Goal: Navigation & Orientation: Find specific page/section

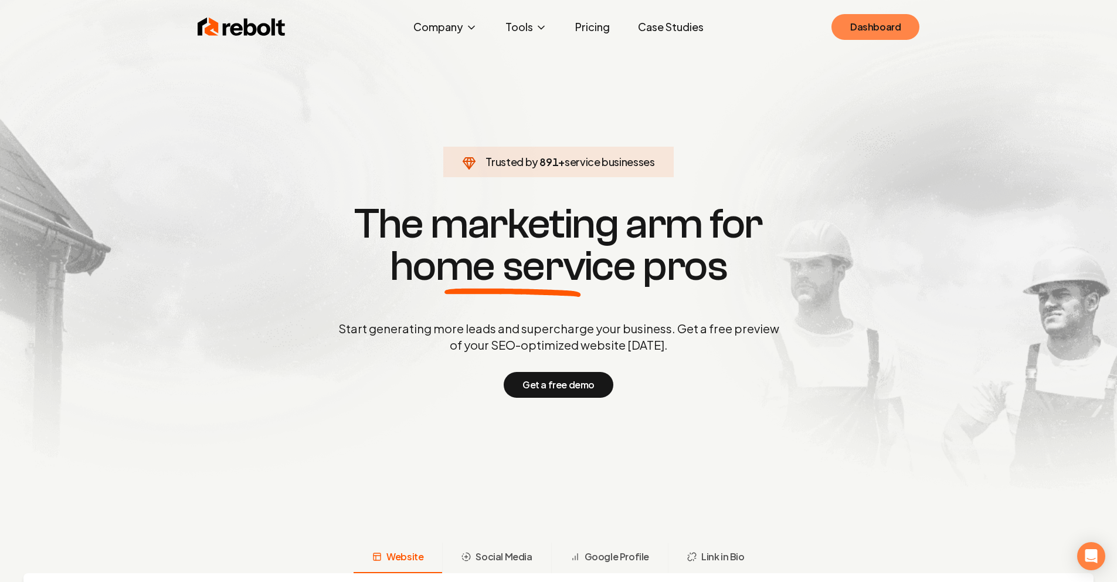
click at [870, 23] on link "Dashboard" at bounding box center [875, 27] width 88 height 26
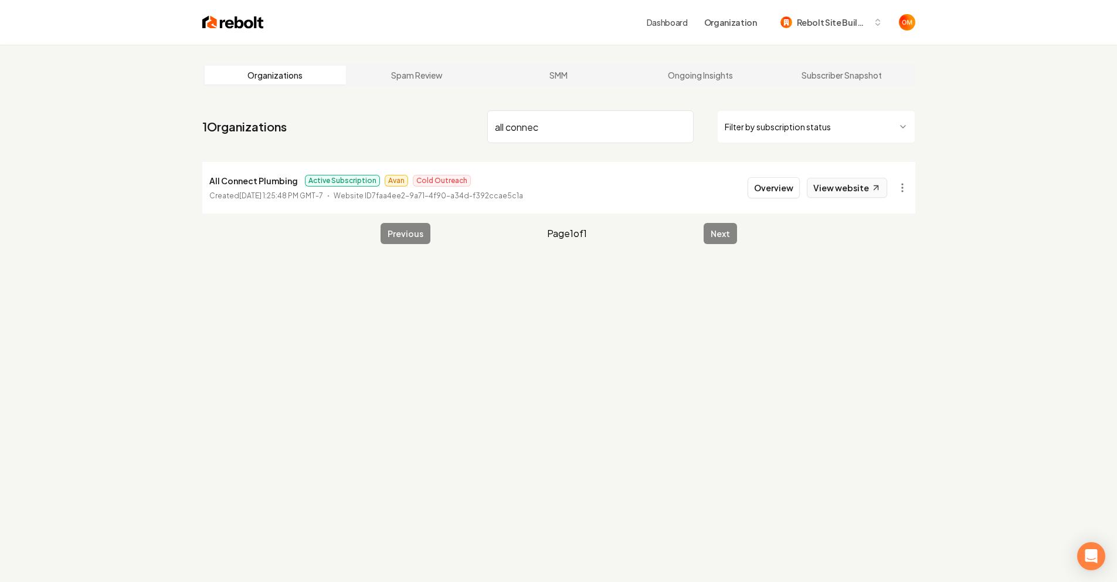
type input "all connec"
click at [848, 183] on link "View website" at bounding box center [847, 188] width 80 height 20
click at [682, 131] on input "all connec" at bounding box center [590, 126] width 206 height 33
click at [682, 129] on input "all connec" at bounding box center [590, 126] width 206 height 33
type input "ryno"
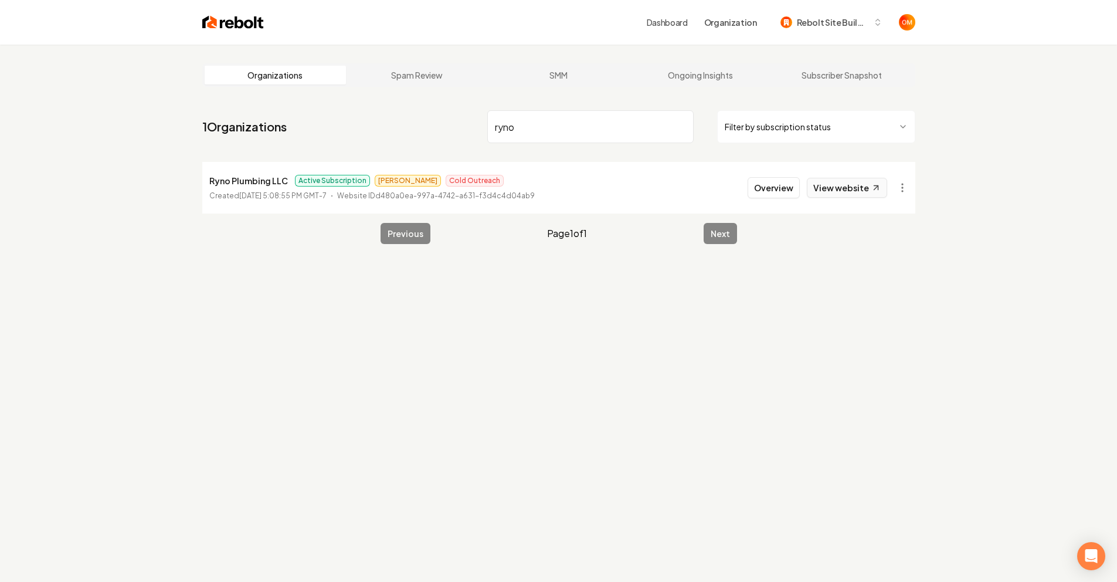
click at [869, 189] on link "View website" at bounding box center [847, 188] width 80 height 20
click at [841, 185] on link "View website" at bounding box center [847, 188] width 80 height 20
click at [827, 195] on link "View website" at bounding box center [847, 188] width 80 height 20
